Goal: Understand process/instructions

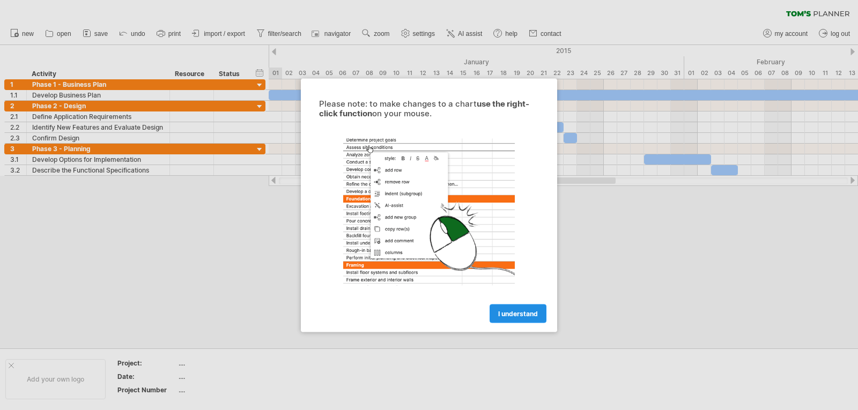
click at [518, 315] on span "I understand" at bounding box center [518, 313] width 40 height 8
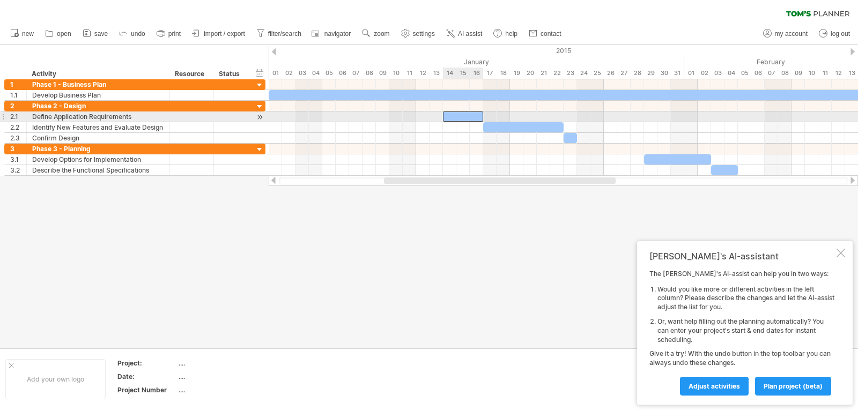
click at [467, 115] on div at bounding box center [463, 117] width 40 height 10
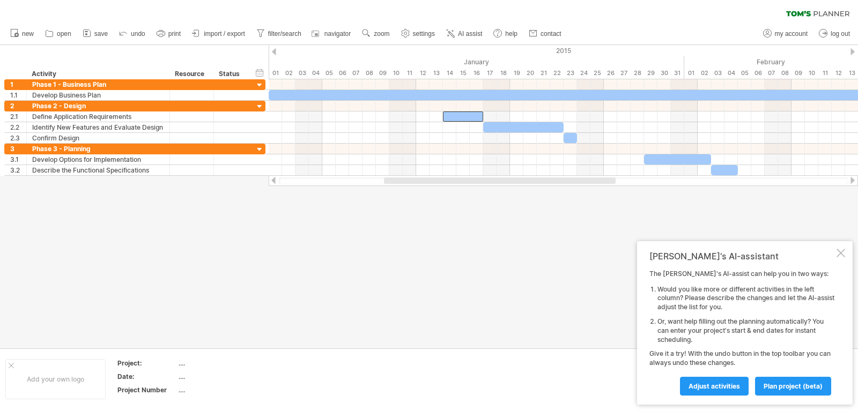
click at [376, 275] on div at bounding box center [429, 197] width 858 height 304
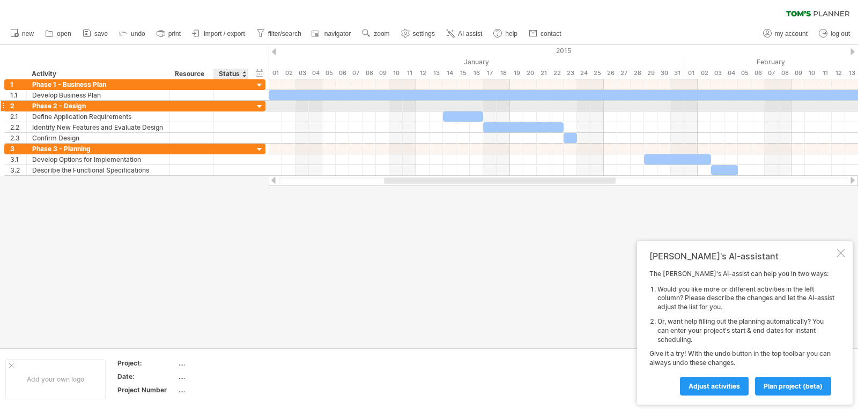
click at [262, 105] on div at bounding box center [260, 107] width 10 height 10
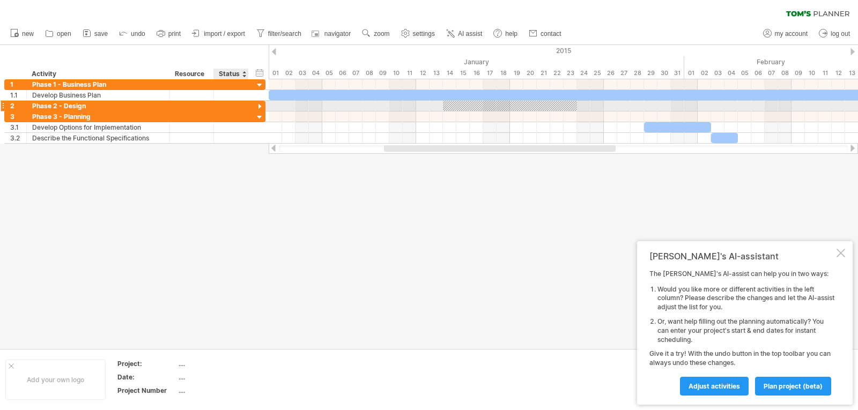
click at [262, 105] on div at bounding box center [260, 107] width 10 height 10
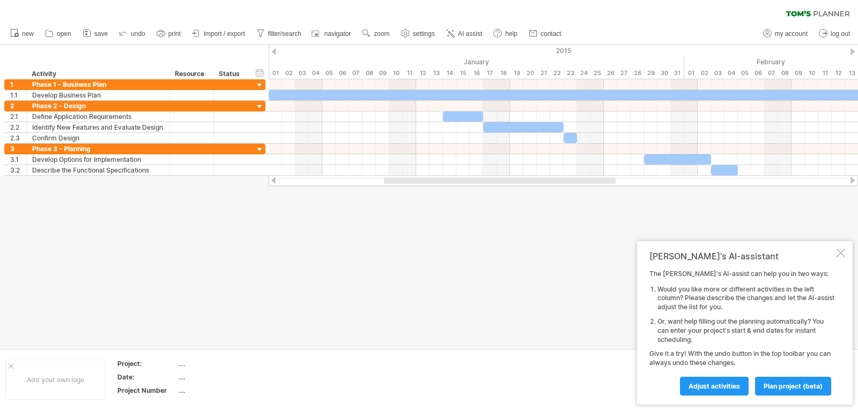
click at [843, 257] on div at bounding box center [841, 253] width 9 height 9
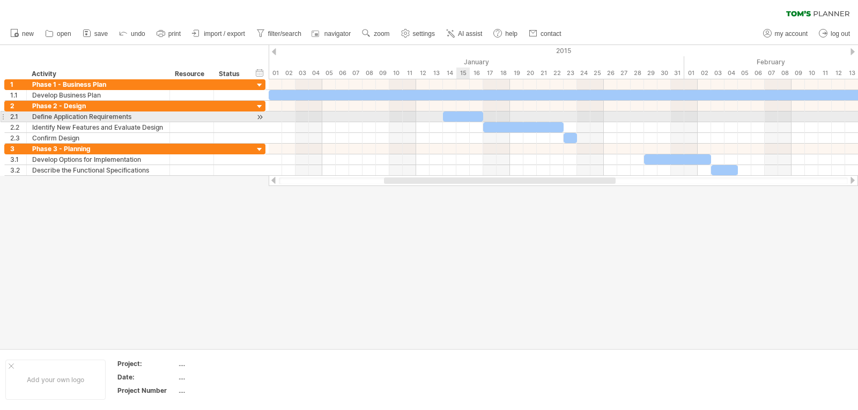
click at [457, 113] on div at bounding box center [463, 117] width 40 height 10
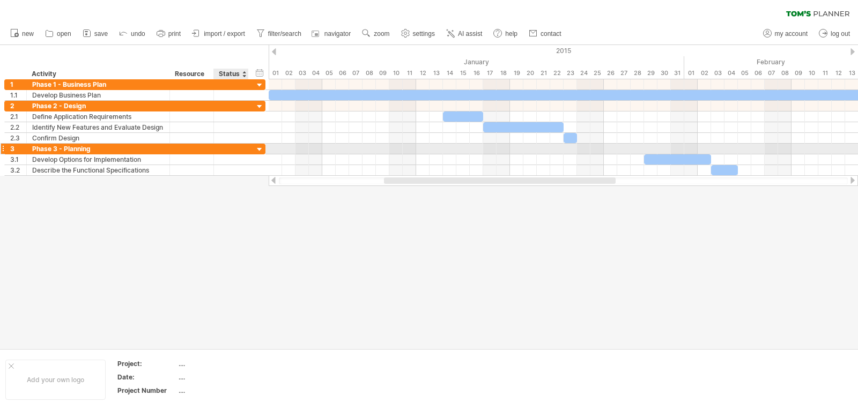
click at [259, 145] on div at bounding box center [260, 150] width 10 height 10
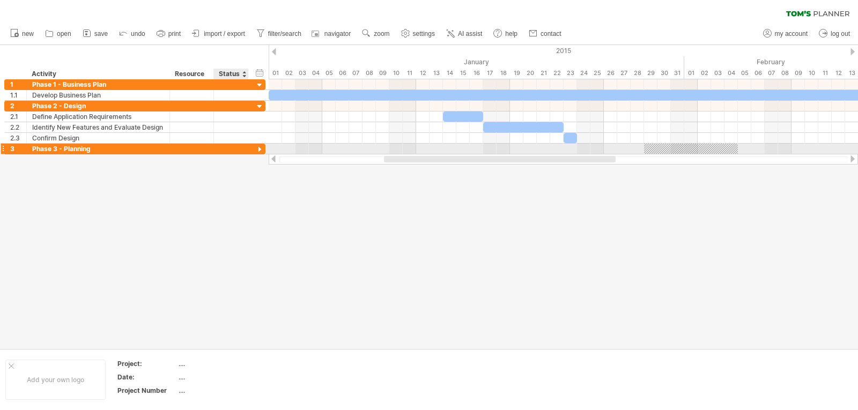
click at [259, 145] on div at bounding box center [260, 150] width 10 height 10
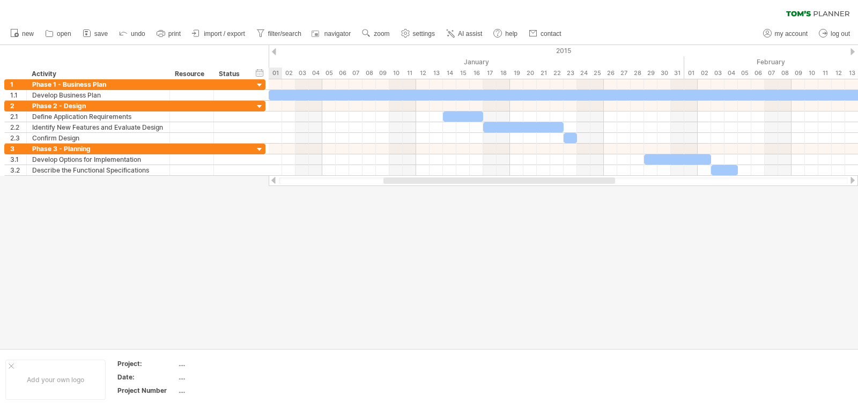
drag, startPoint x: 408, startPoint y: 178, endPoint x: 407, endPoint y: 244, distance: 66.0
click at [407, 244] on div "Trying to reach [DOMAIN_NAME] Connected again... 0% clear filter new 1" at bounding box center [429, 205] width 858 height 410
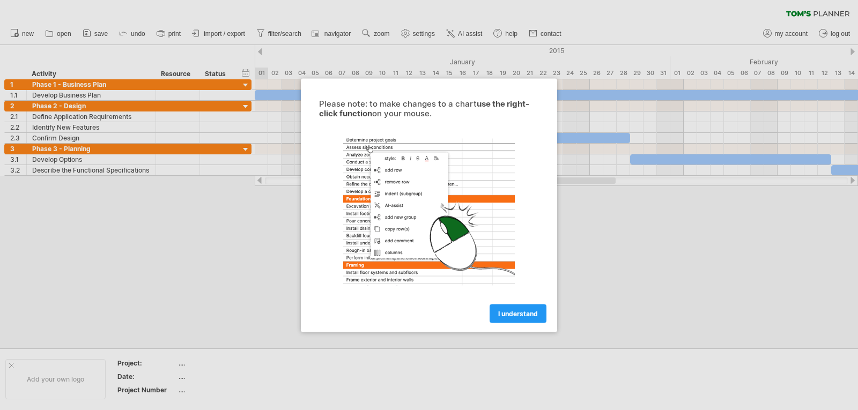
click at [504, 313] on span "I understand" at bounding box center [518, 313] width 40 height 8
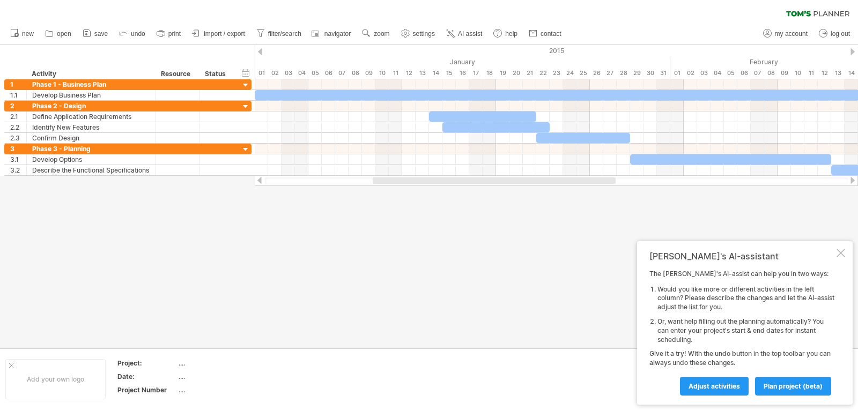
click at [841, 254] on div at bounding box center [841, 253] width 9 height 9
